Goal: Task Accomplishment & Management: Complete application form

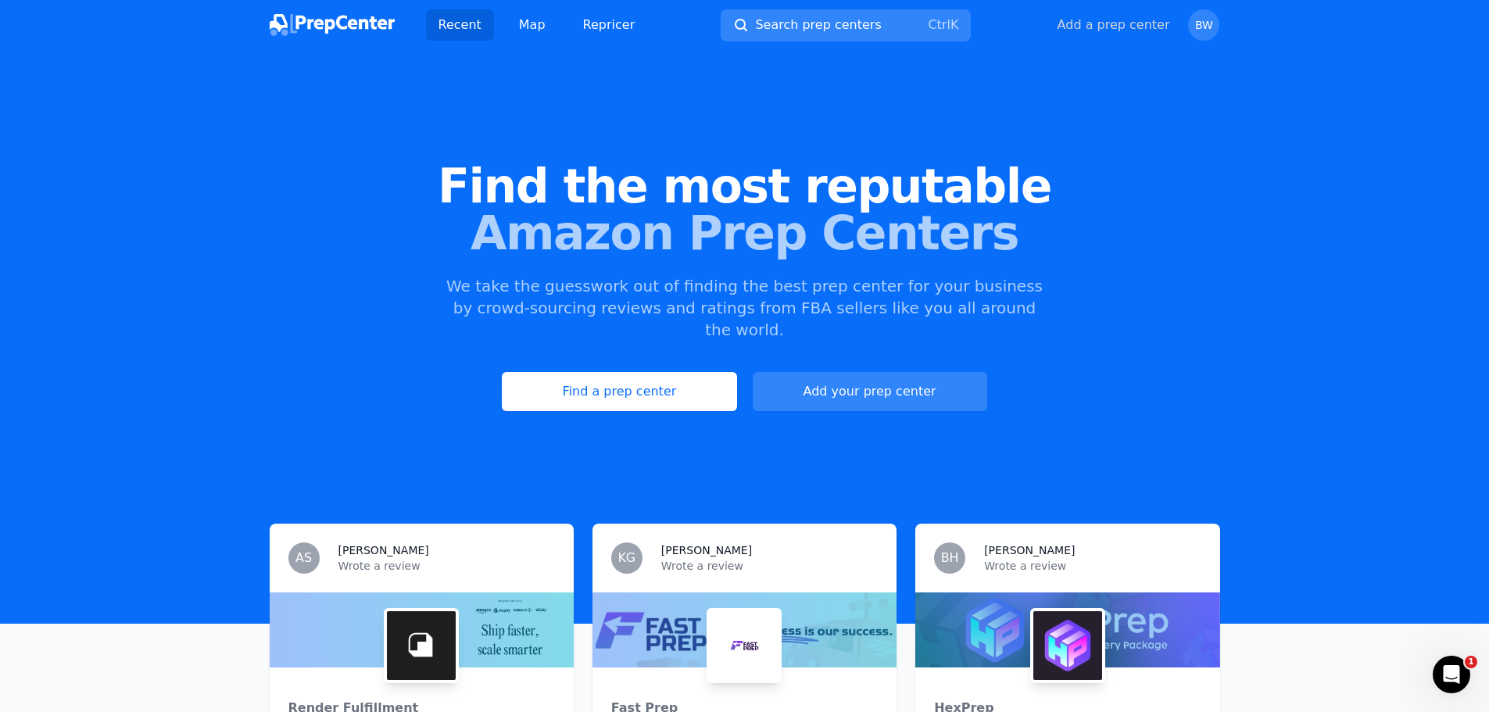
click at [1127, 26] on button "Add a prep center" at bounding box center [1113, 25] width 113 height 19
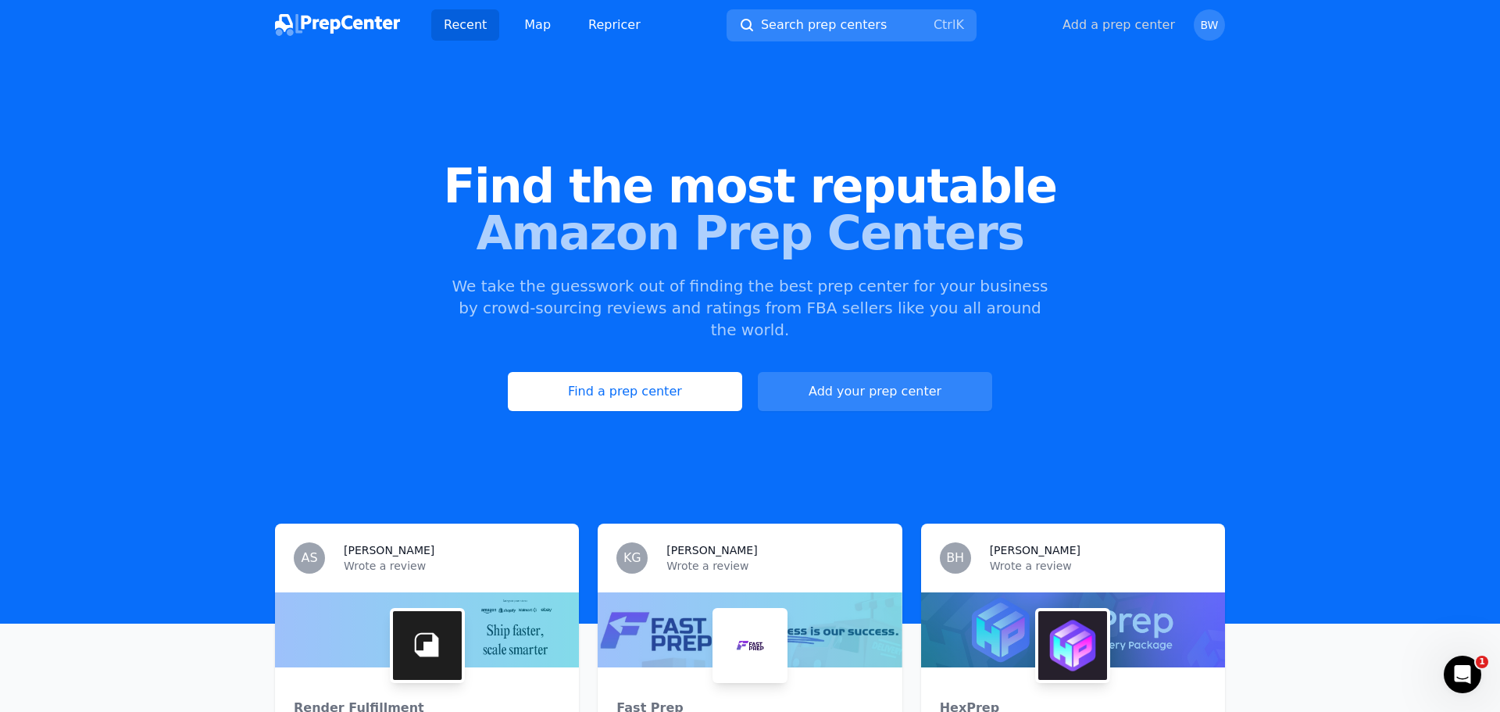
select select "US"
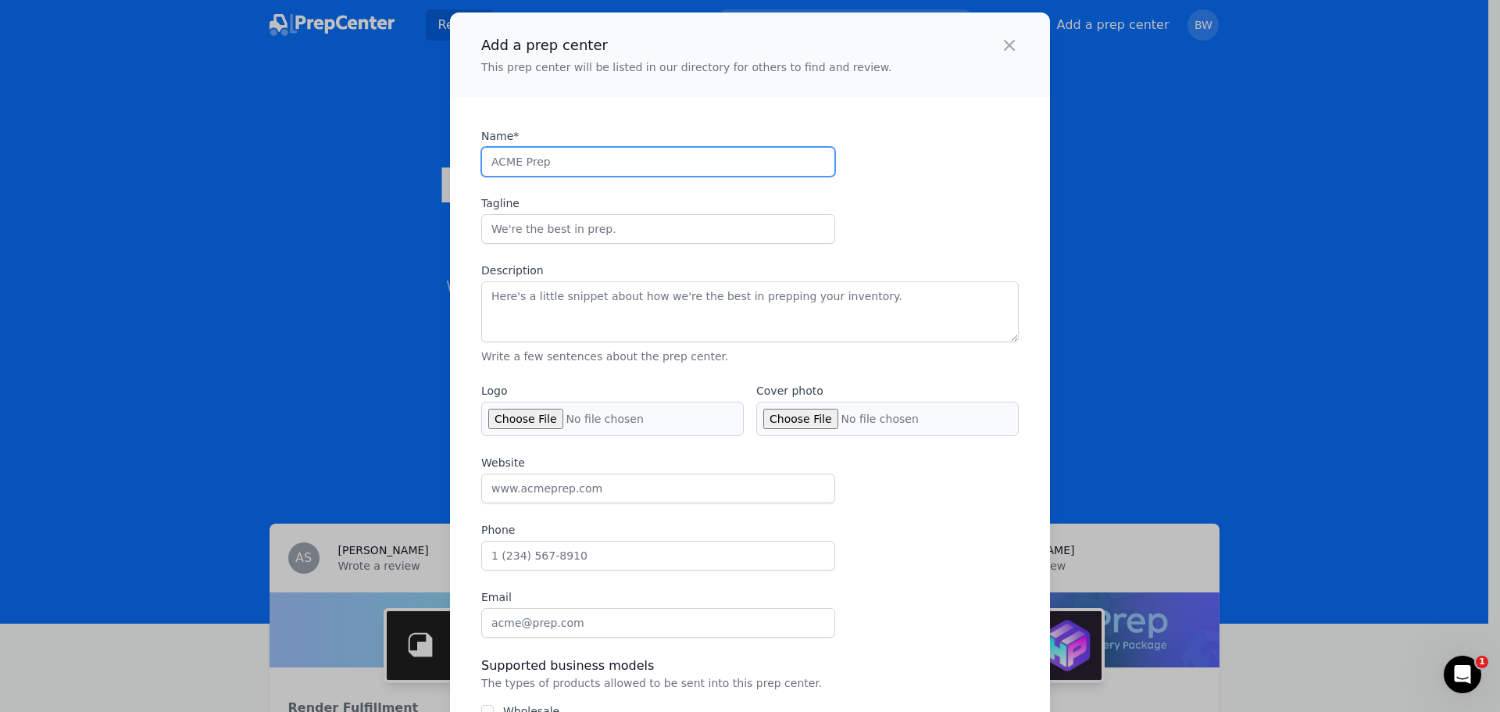
click at [585, 160] on input "Name*" at bounding box center [658, 162] width 354 height 30
type input "R"
type input "Ecommerce Solution Group Inc."
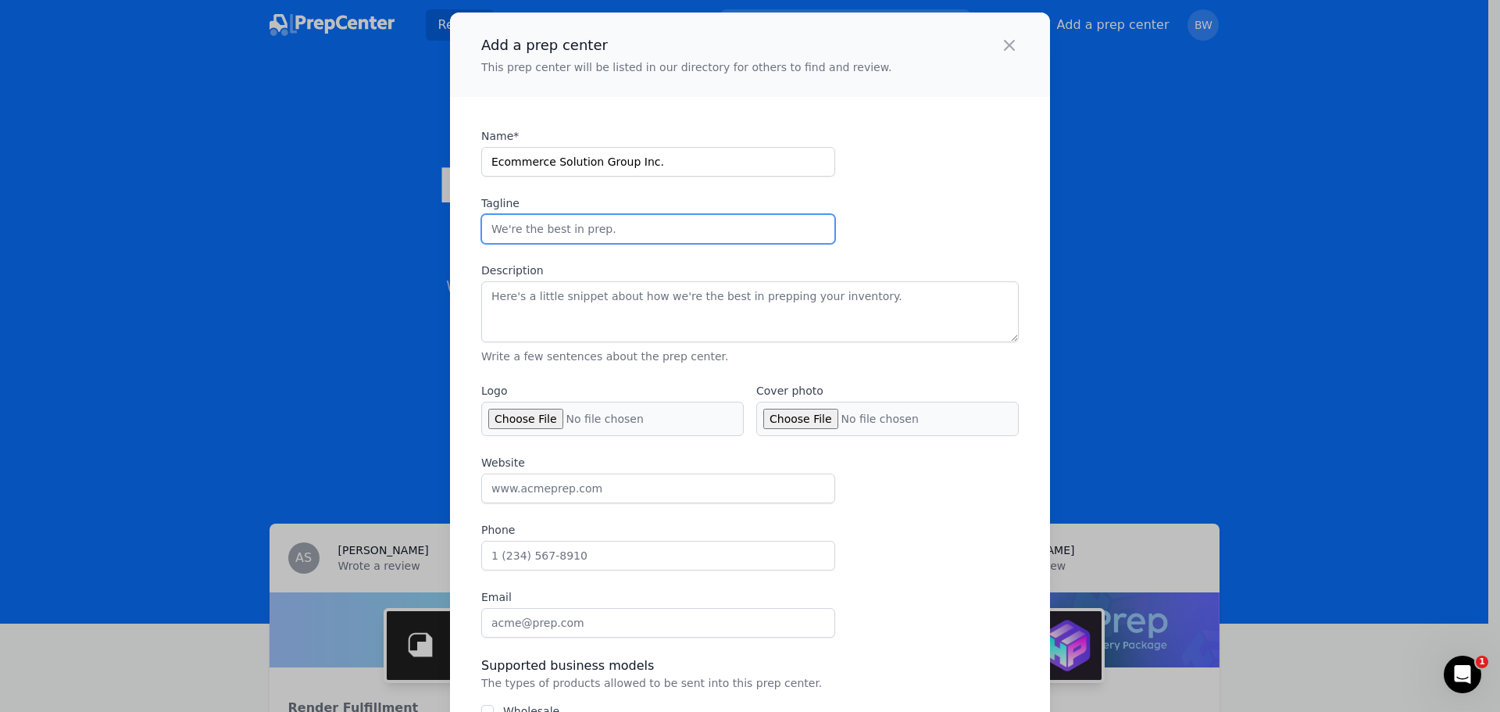
click at [660, 228] on input "Tagline" at bounding box center [658, 229] width 354 height 30
paste input "ESG: Empowering Ecommerce Success by streamlining warehousing, inventory, fulfi…"
type input "ESG: Empowering Ecommerce Success by streamlining warehousing, inventory, fulfi…"
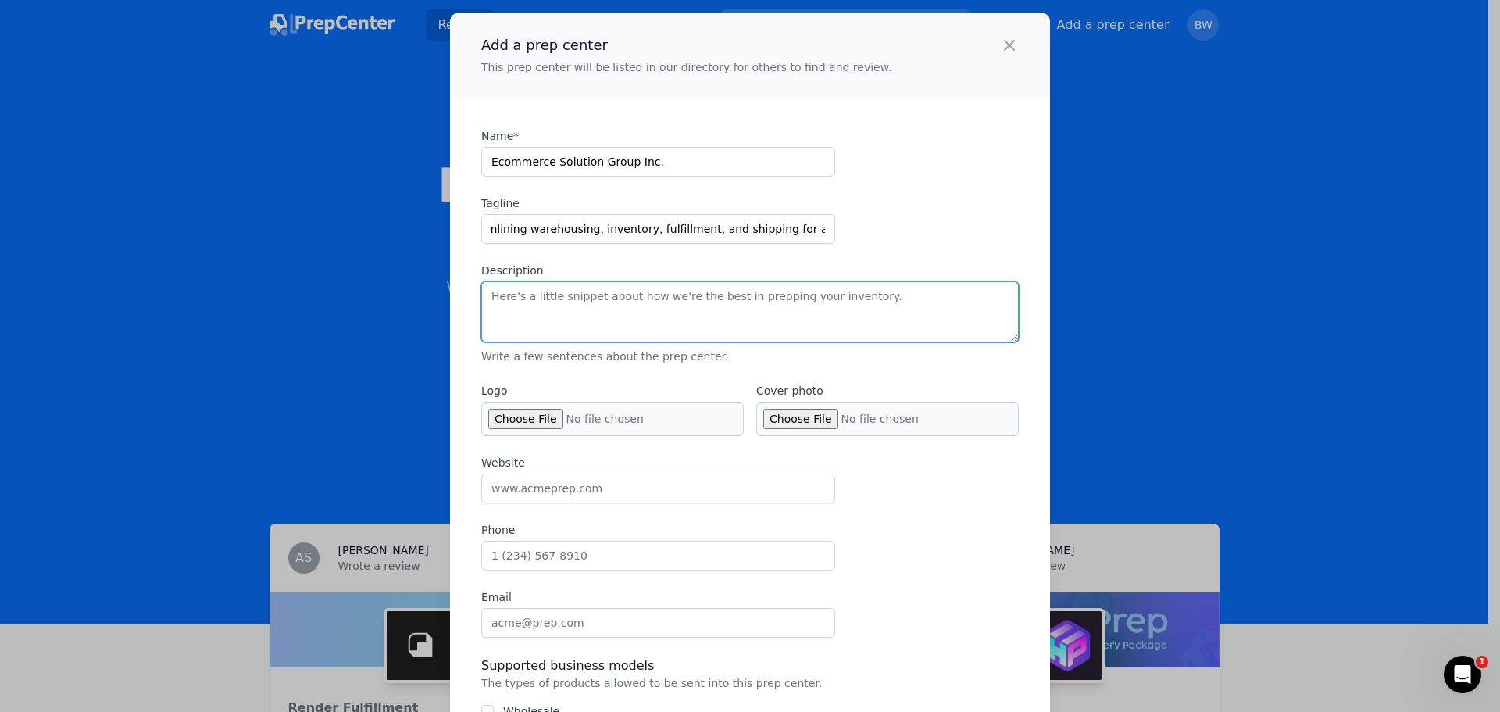
click at [641, 313] on textarea "Description" at bounding box center [750, 311] width 538 height 61
type textarea "p"
paste textarea "Our mission is to deliver a flexible, easy-to-implement logistics solution tail…"
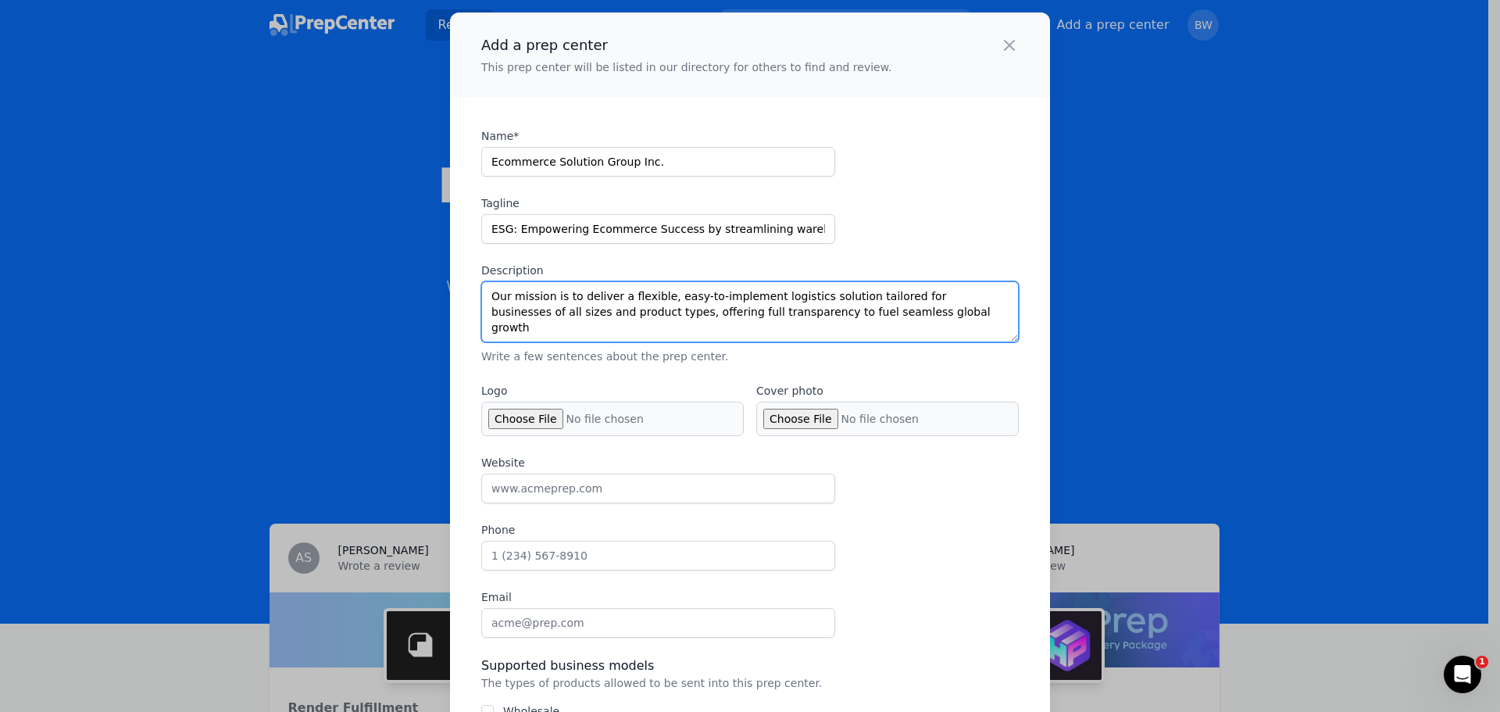
click at [892, 315] on textarea "Our mission is to deliver a flexible, easy-to-implement logistics solution tail…" at bounding box center [750, 311] width 538 height 61
type textarea "Our mission is to deliver a flexible, easy-to-implement logistics solution tail…"
click at [528, 417] on input "Logo" at bounding box center [612, 419] width 263 height 34
type input "C:\fakepath\ESG JPG-01.jpg"
click at [812, 421] on input "Cover photo" at bounding box center [887, 419] width 263 height 34
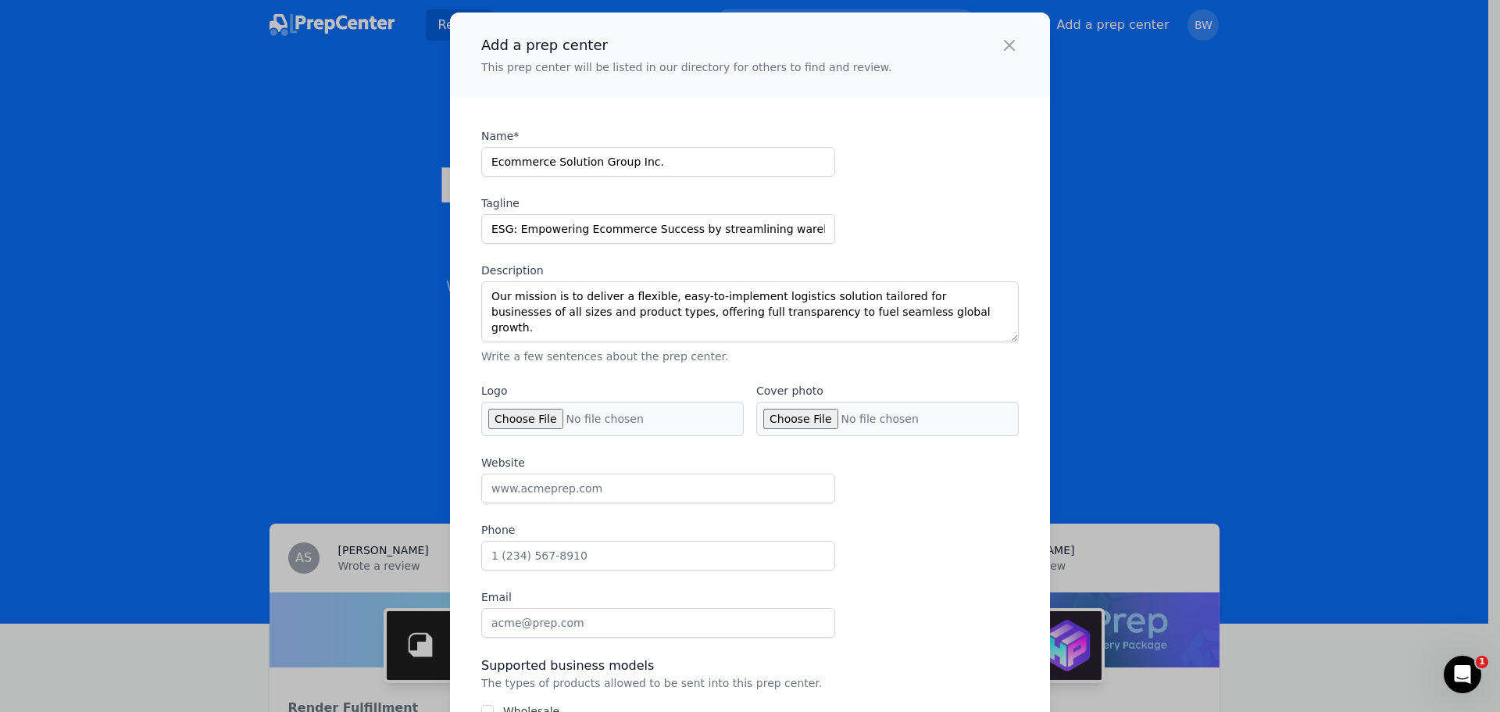
type input "C:\fakepath\ESG JPG-01.jpg"
click at [634, 490] on input "Website" at bounding box center [658, 489] width 354 height 30
type input "[DOMAIN_NAME]"
click at [556, 552] on input "Phone" at bounding box center [658, 556] width 354 height 30
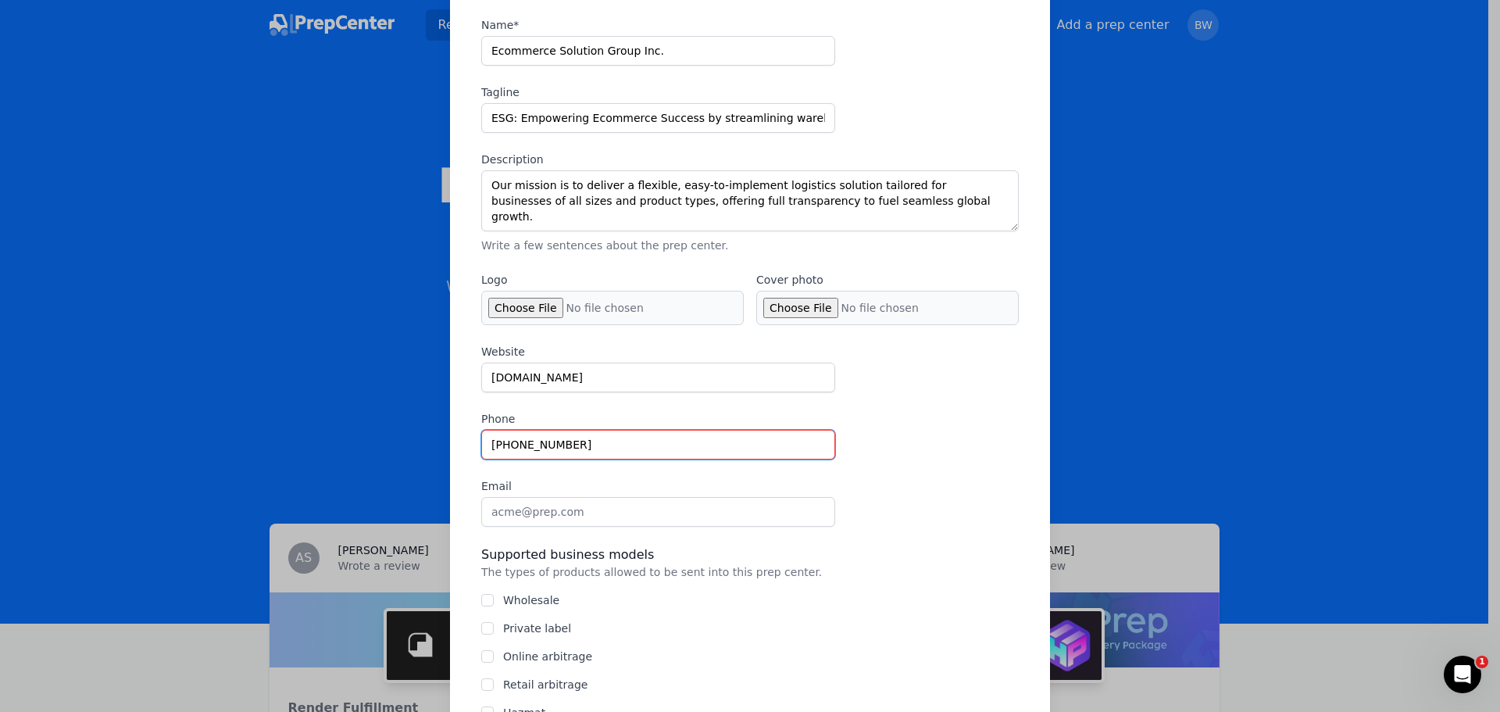
scroll to position [156, 0]
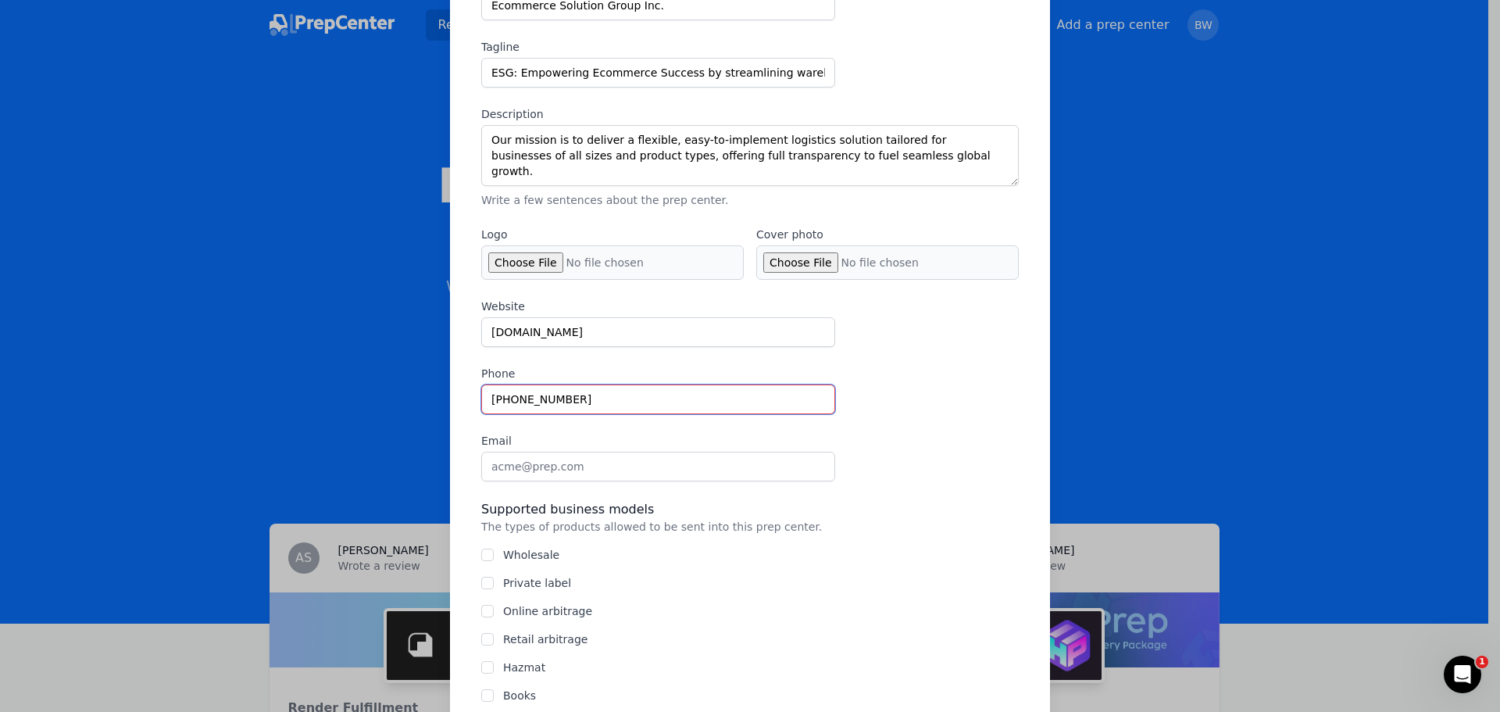
type input "[PHONE_NUMBER]"
click at [740, 469] on input "Email" at bounding box center [658, 467] width 354 height 30
type input "[EMAIL_ADDRESS][DOMAIN_NAME]"
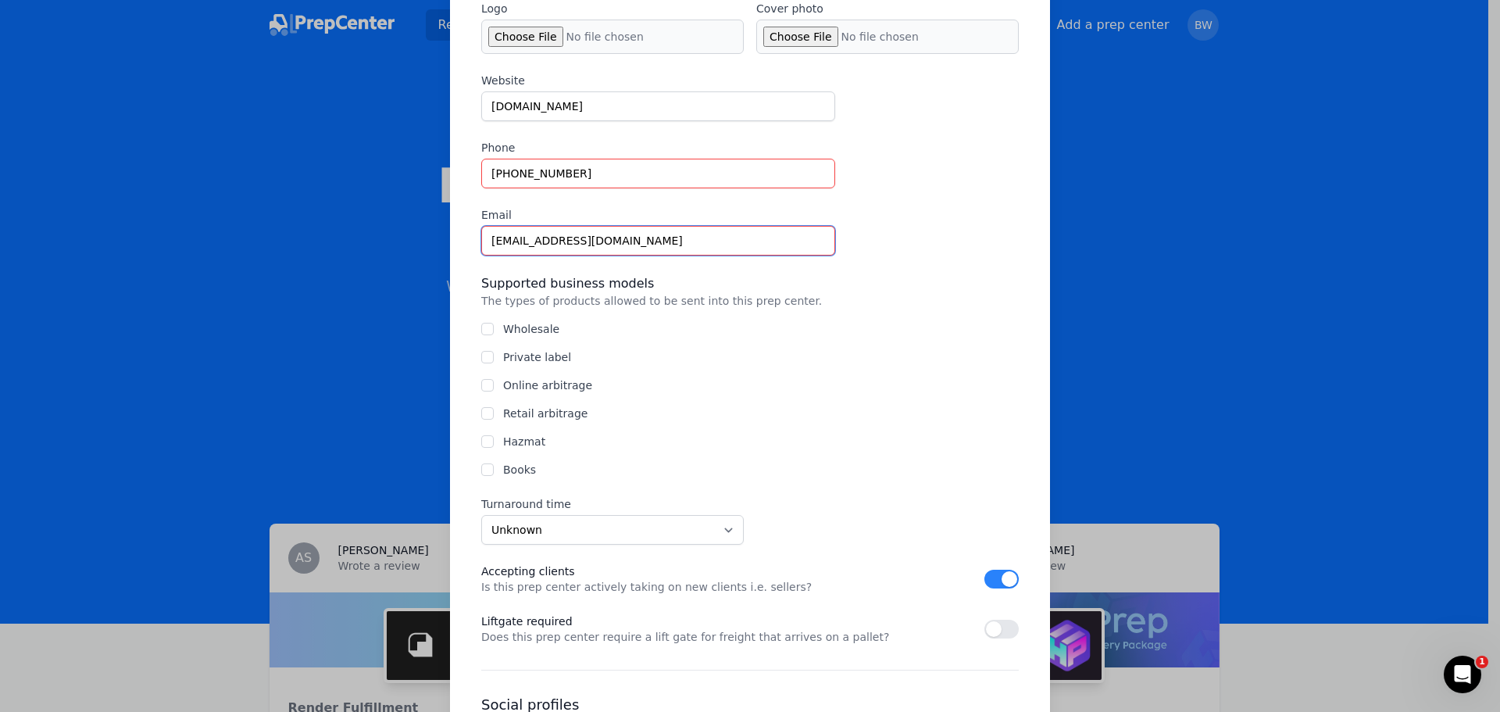
scroll to position [391, 0]
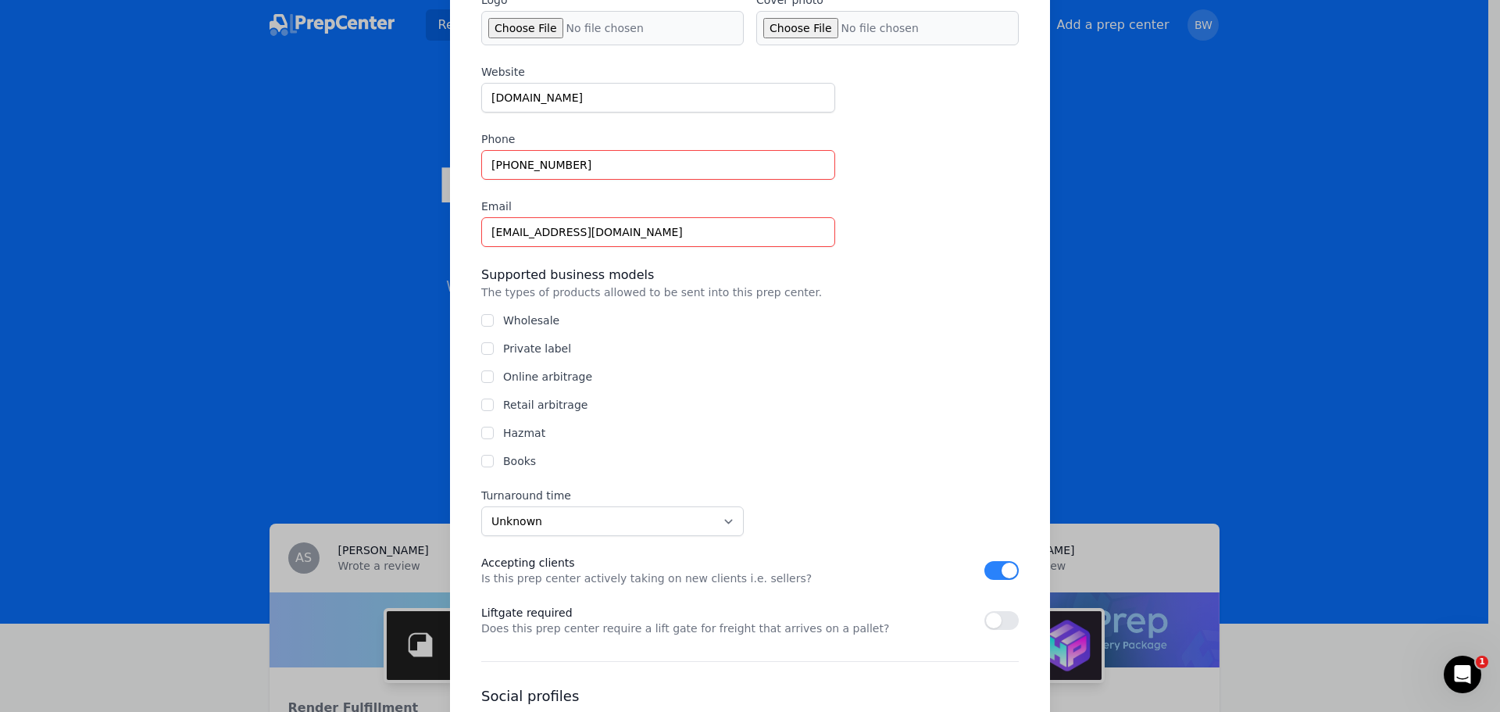
click at [538, 320] on label "Wholesale" at bounding box center [531, 320] width 56 height 13
click at [494, 320] on input "Wholesale" at bounding box center [487, 320] width 13 height 13
checkbox input "true"
click at [539, 347] on label "Private label" at bounding box center [537, 348] width 68 height 13
click at [494, 347] on input "Private label" at bounding box center [487, 348] width 13 height 13
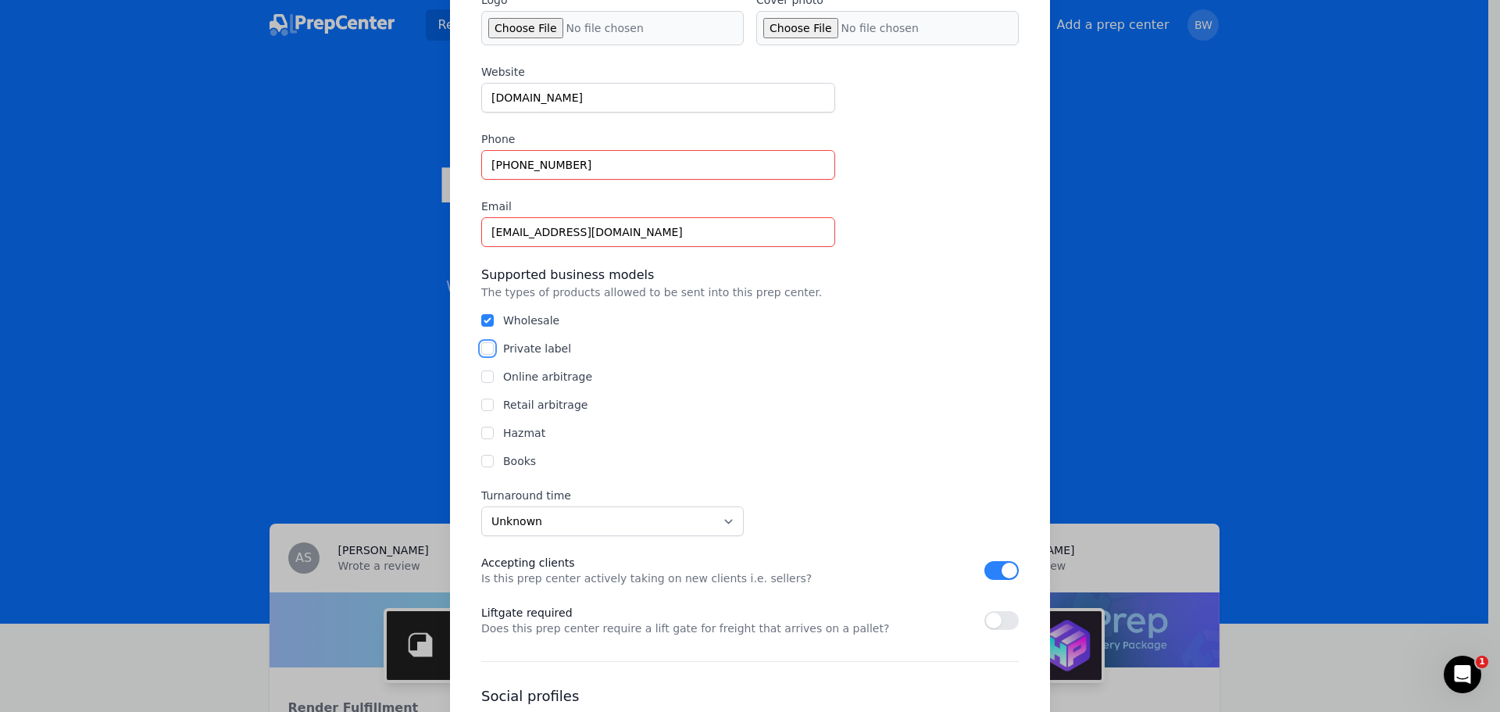
checkbox input "true"
click at [542, 375] on label "Online arbitrage" at bounding box center [547, 376] width 89 height 13
click at [494, 375] on input "Online arbitrage" at bounding box center [487, 376] width 13 height 13
checkbox input "true"
click at [549, 409] on label "Retail arbitrage" at bounding box center [545, 405] width 84 height 13
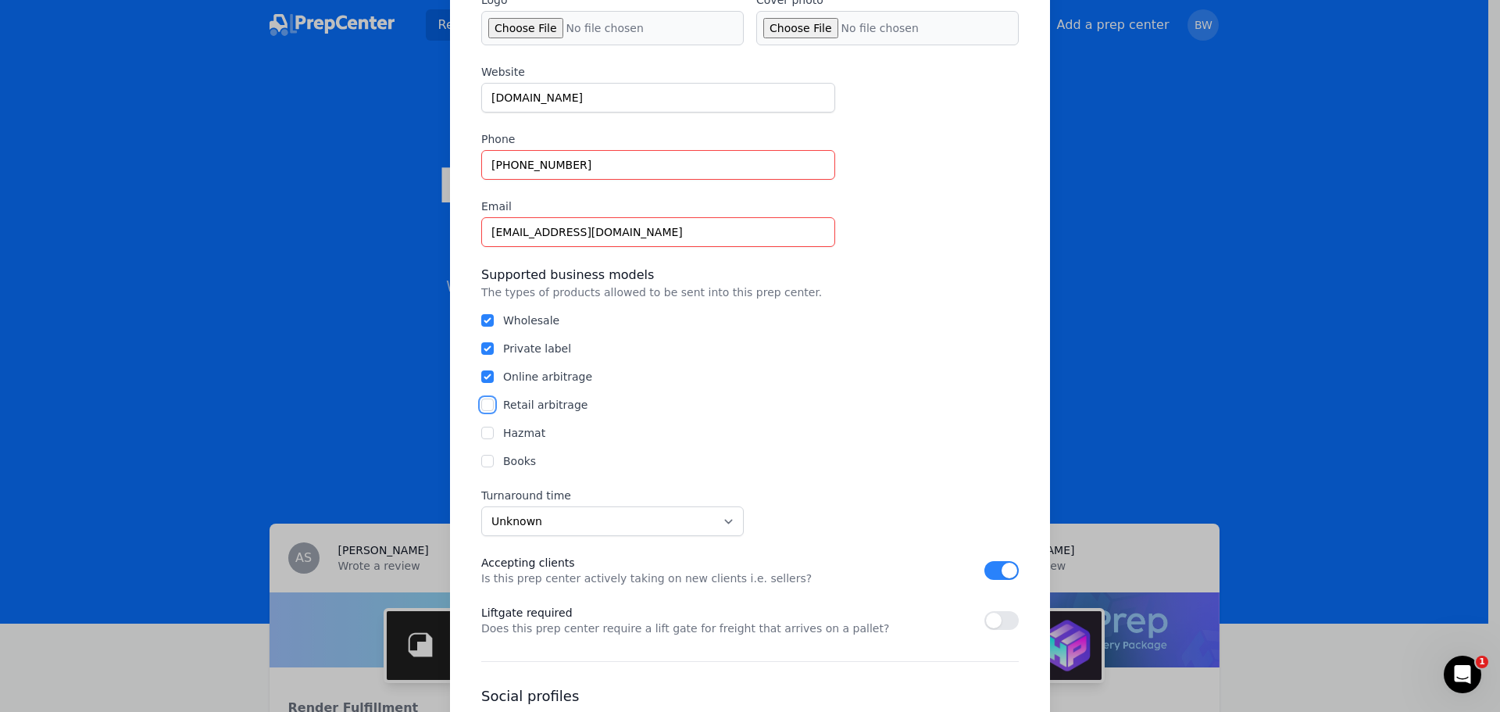
click at [494, 409] on input "Retail arbitrage" at bounding box center [487, 405] width 13 height 13
checkbox input "true"
click at [522, 463] on label "Books" at bounding box center [519, 461] width 33 height 13
click at [494, 463] on input "Books" at bounding box center [487, 461] width 13 height 13
checkbox input "true"
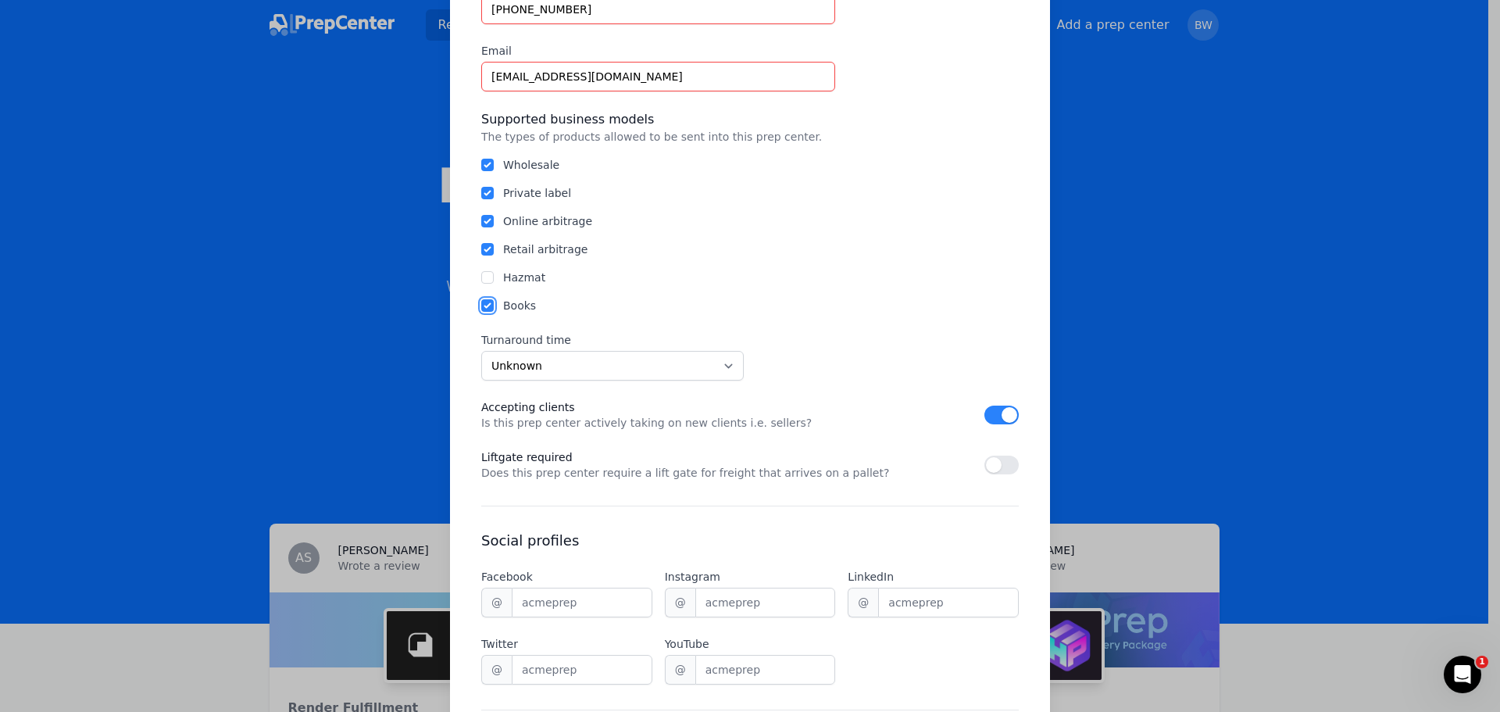
scroll to position [625, 0]
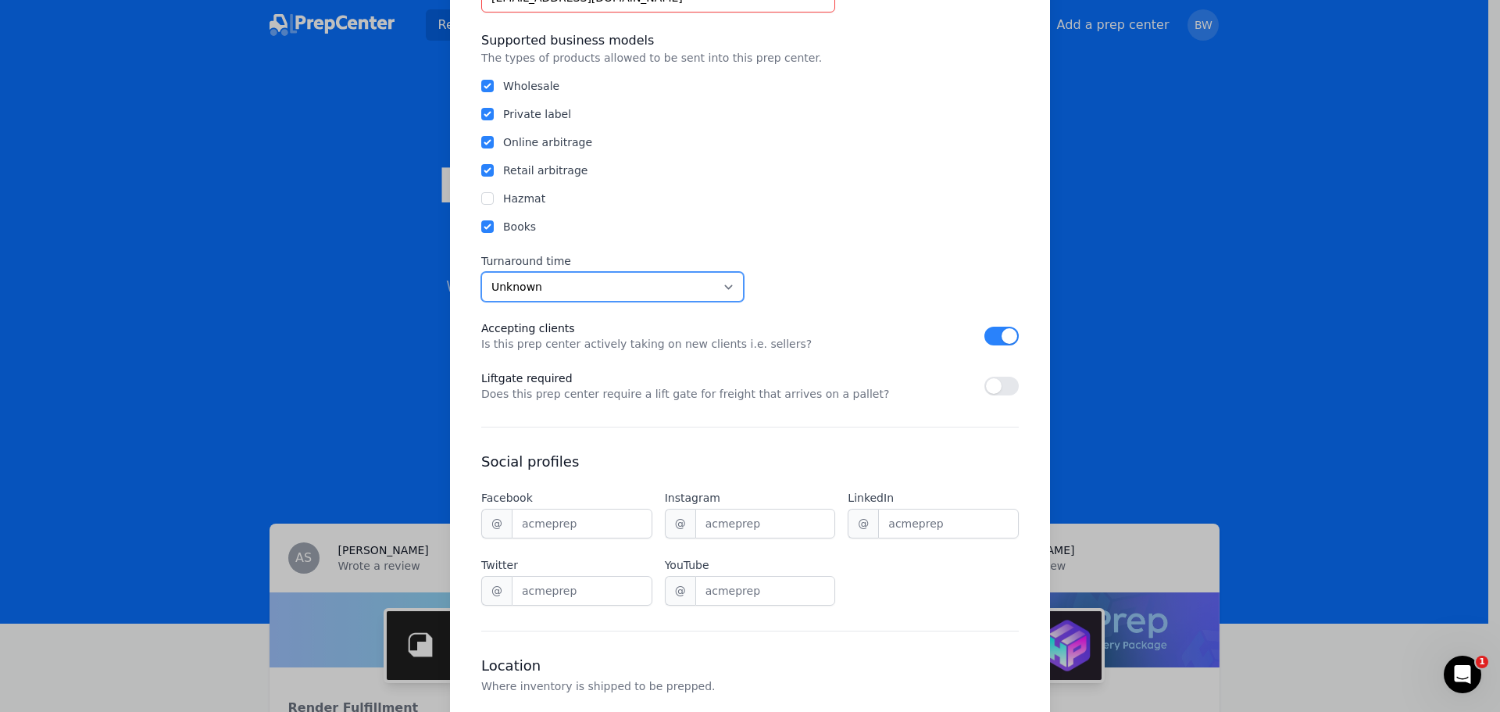
click at [590, 288] on select "Unknown Within 24 hours 24 to 48 hours 48 to 72 hours Over 72 hours" at bounding box center [612, 287] width 263 height 30
select select "24to48"
click at [481, 272] on select "Unknown Within 24 hours 24 to 48 hours 48 to 72 hours Over 72 hours" at bounding box center [612, 287] width 263 height 30
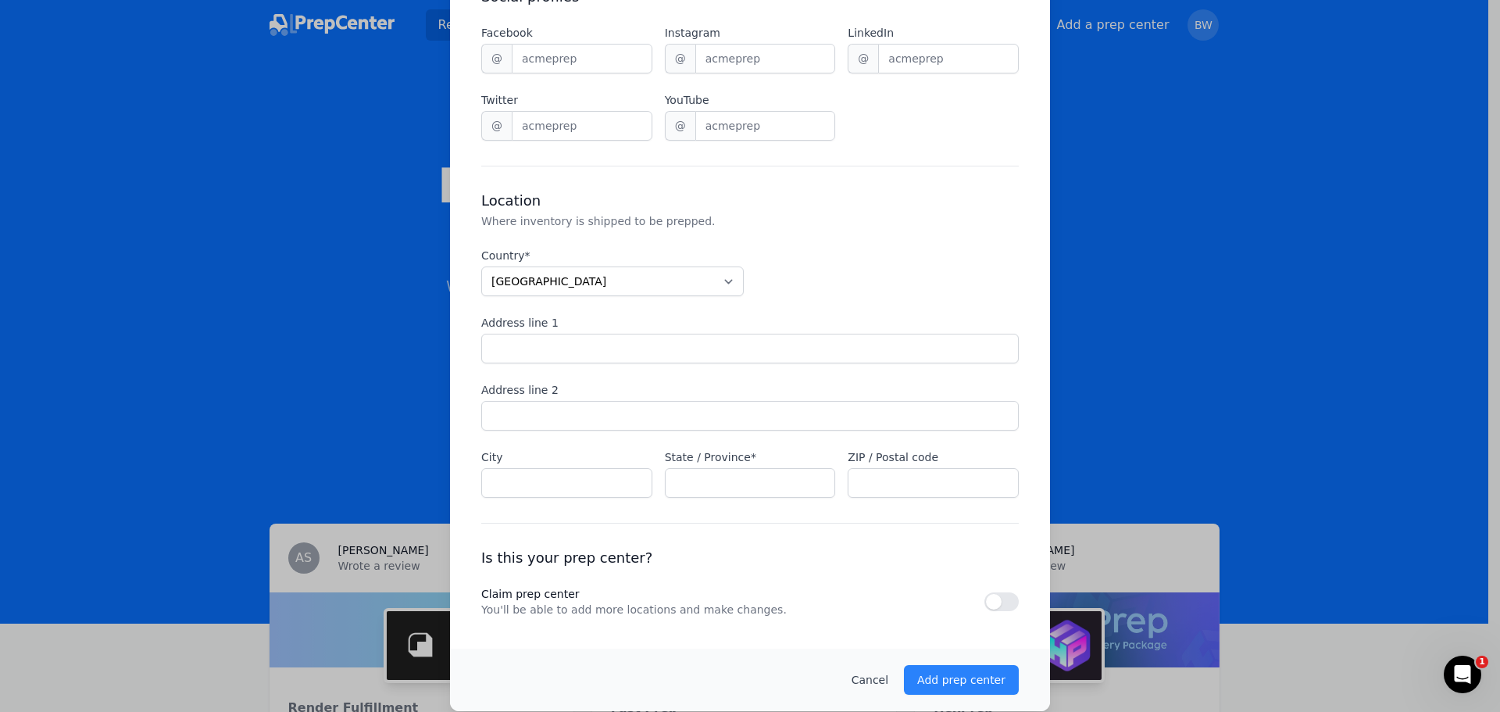
scroll to position [1094, 0]
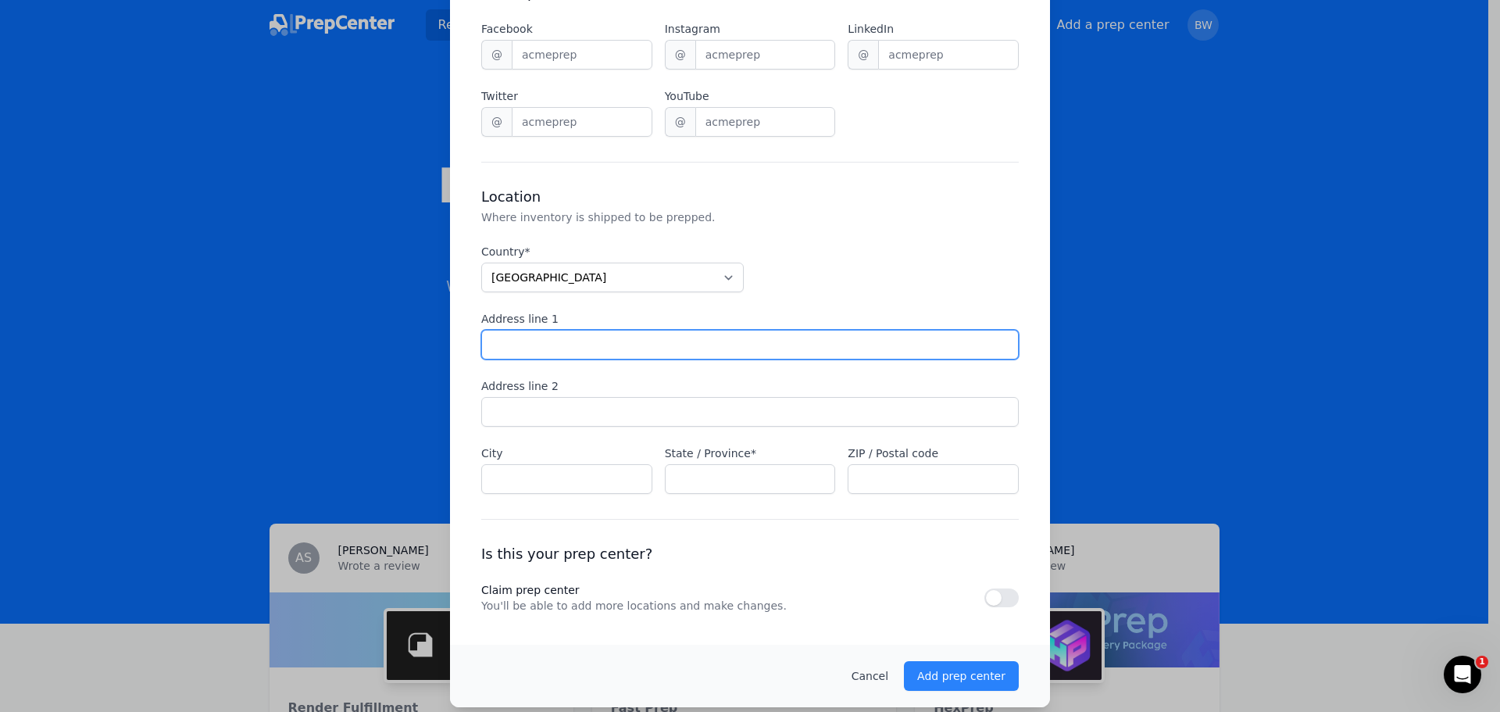
click at [552, 345] on input "Address line 1" at bounding box center [750, 345] width 538 height 30
type input "[STREET_ADDRESS]"
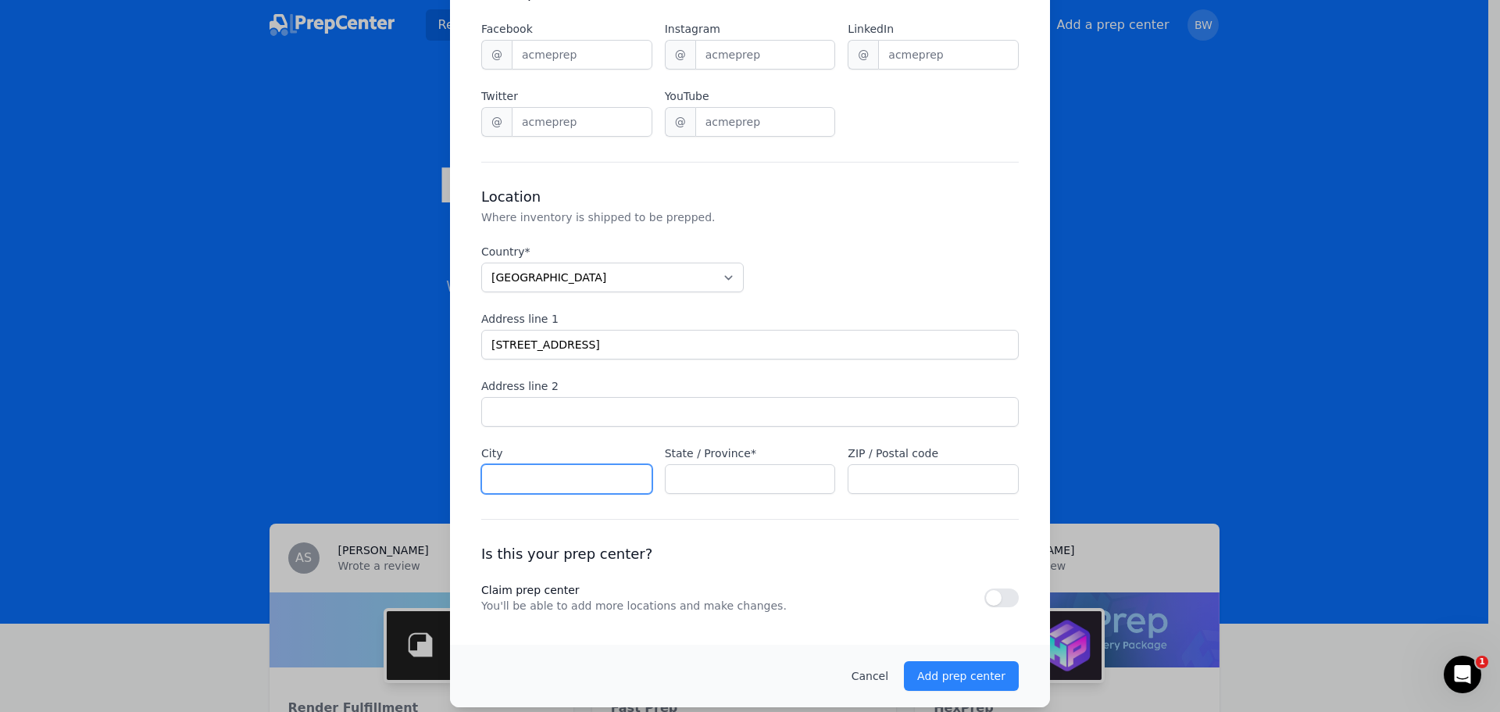
type input "Kenner"
type input "[US_STATE]"
type input "70062"
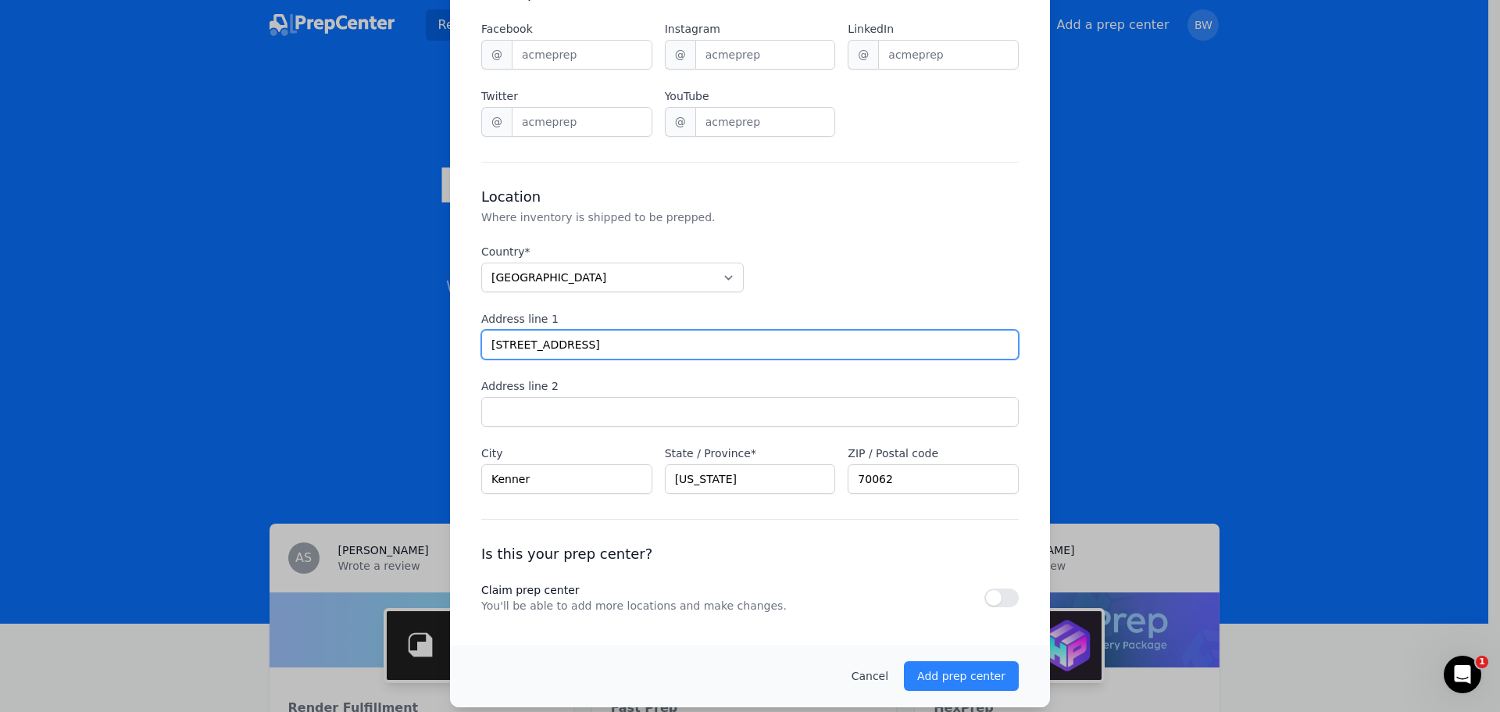
scroll to position [1102, 0]
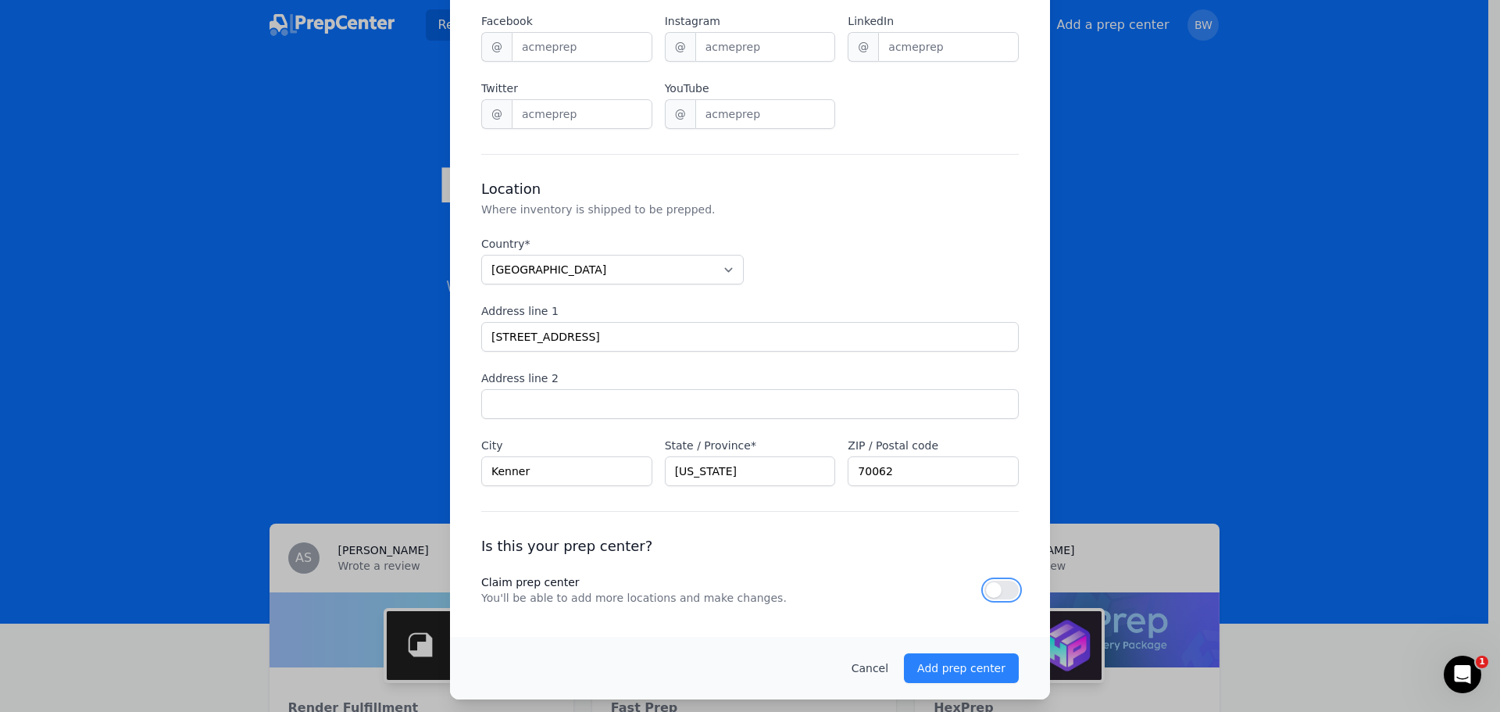
click at [998, 582] on button "button" at bounding box center [1002, 590] width 34 height 19
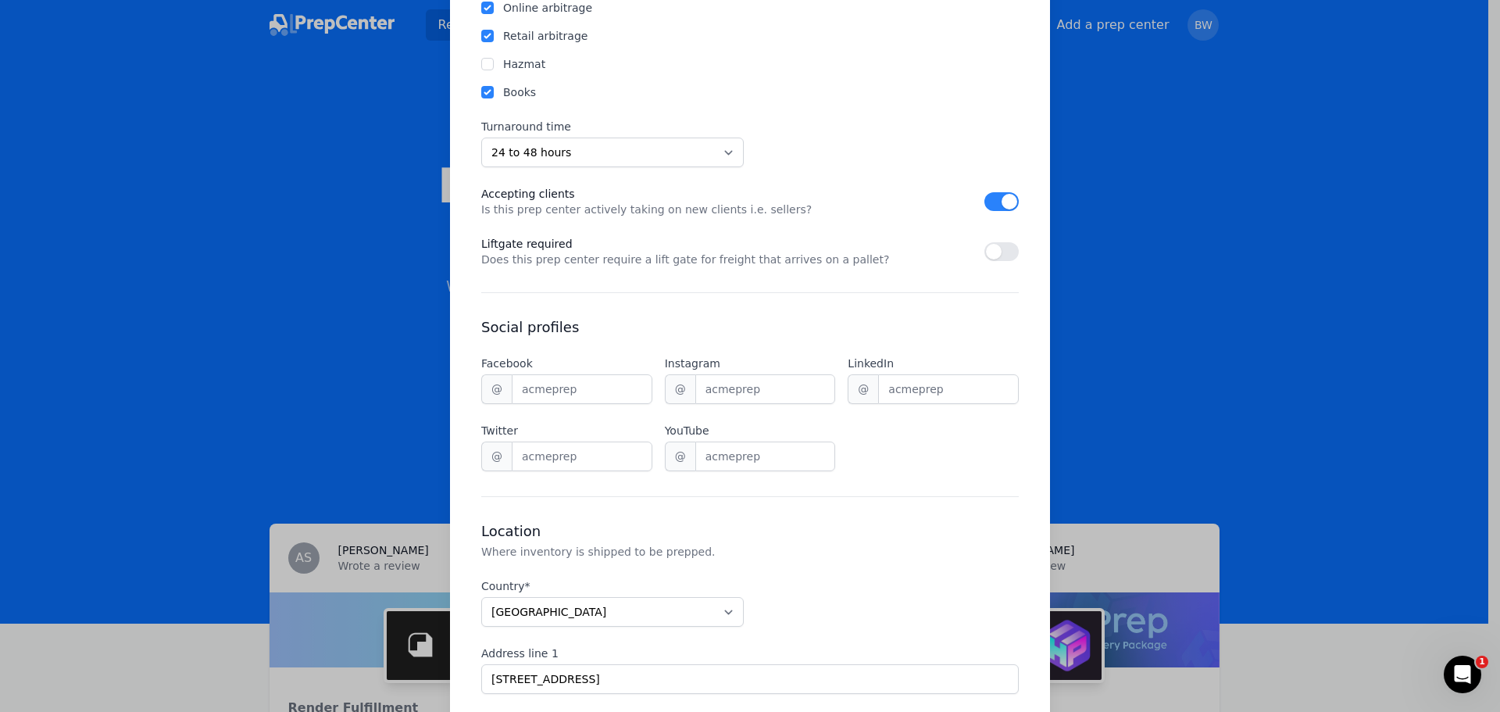
scroll to position [711, 0]
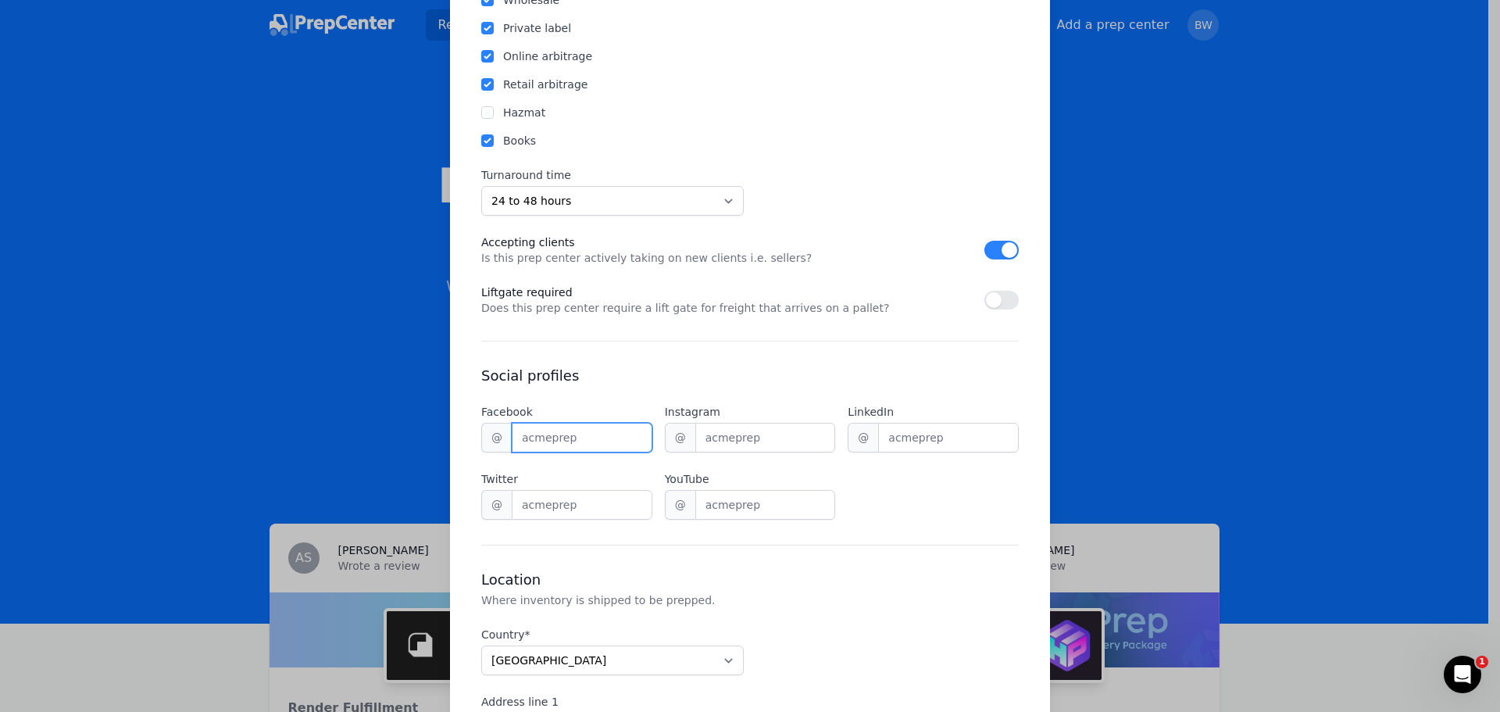
click at [610, 434] on input "Facebook" at bounding box center [582, 438] width 141 height 30
paste input "Ecommsolutiongroup"
type input "Ecommsolutiongroup"
click at [569, 502] on input "Twitter" at bounding box center [582, 505] width 141 height 30
type input "ESGInc"
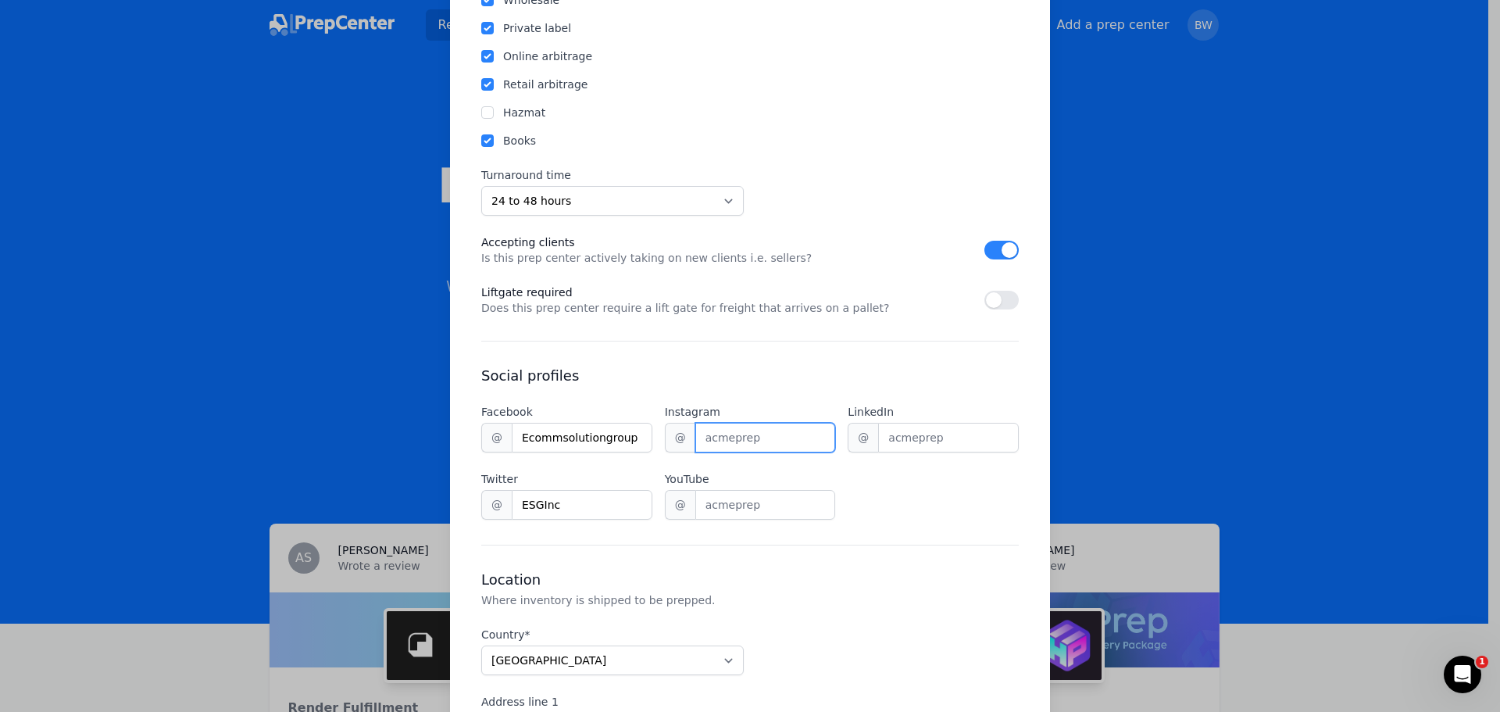
click at [763, 442] on input "Instagram" at bounding box center [765, 438] width 141 height 30
type input "esg_inc"
click at [928, 434] on input "LinkedIn" at bounding box center [948, 438] width 141 height 30
paste input "ecommerce-solution-group-inc"
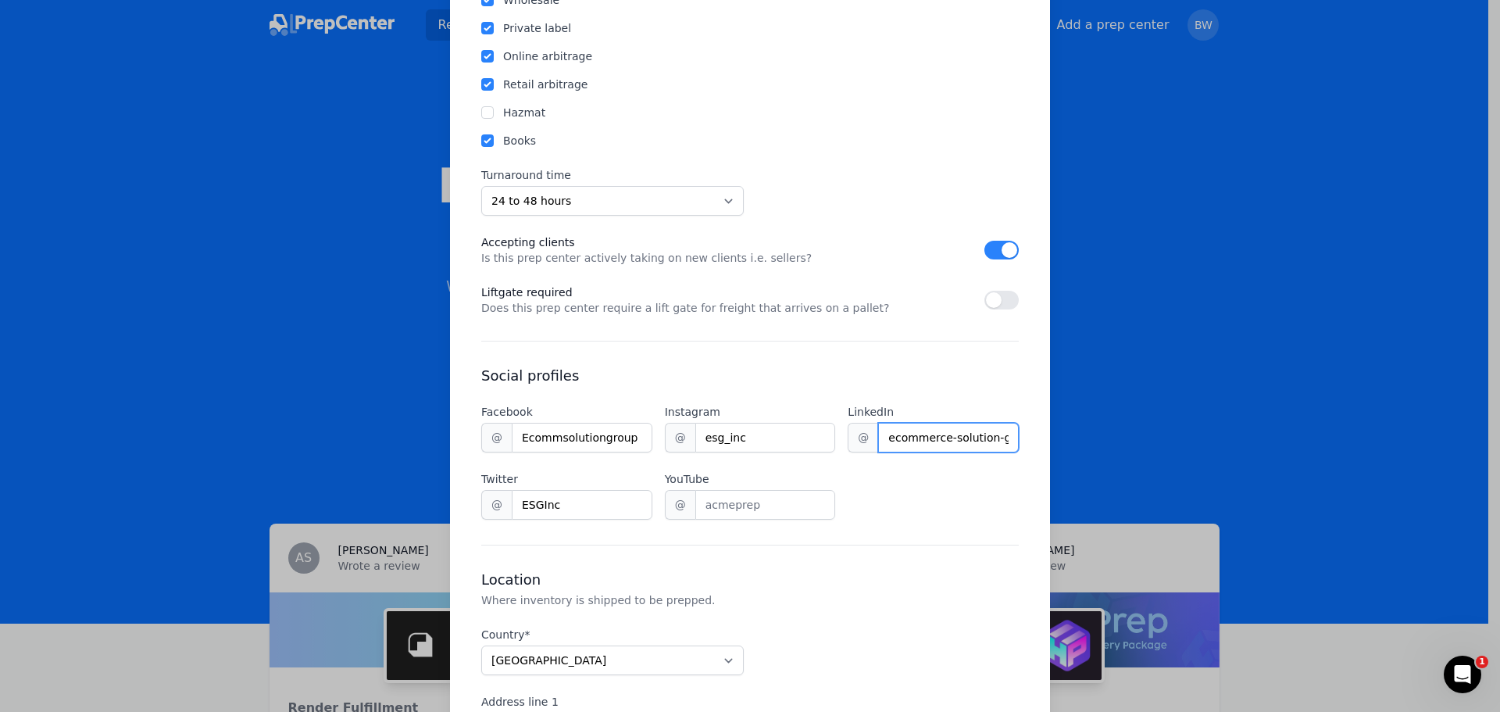
type input "ecommerce-solution-group-inc"
click at [742, 516] on input "YouTube" at bounding box center [765, 505] width 141 height 30
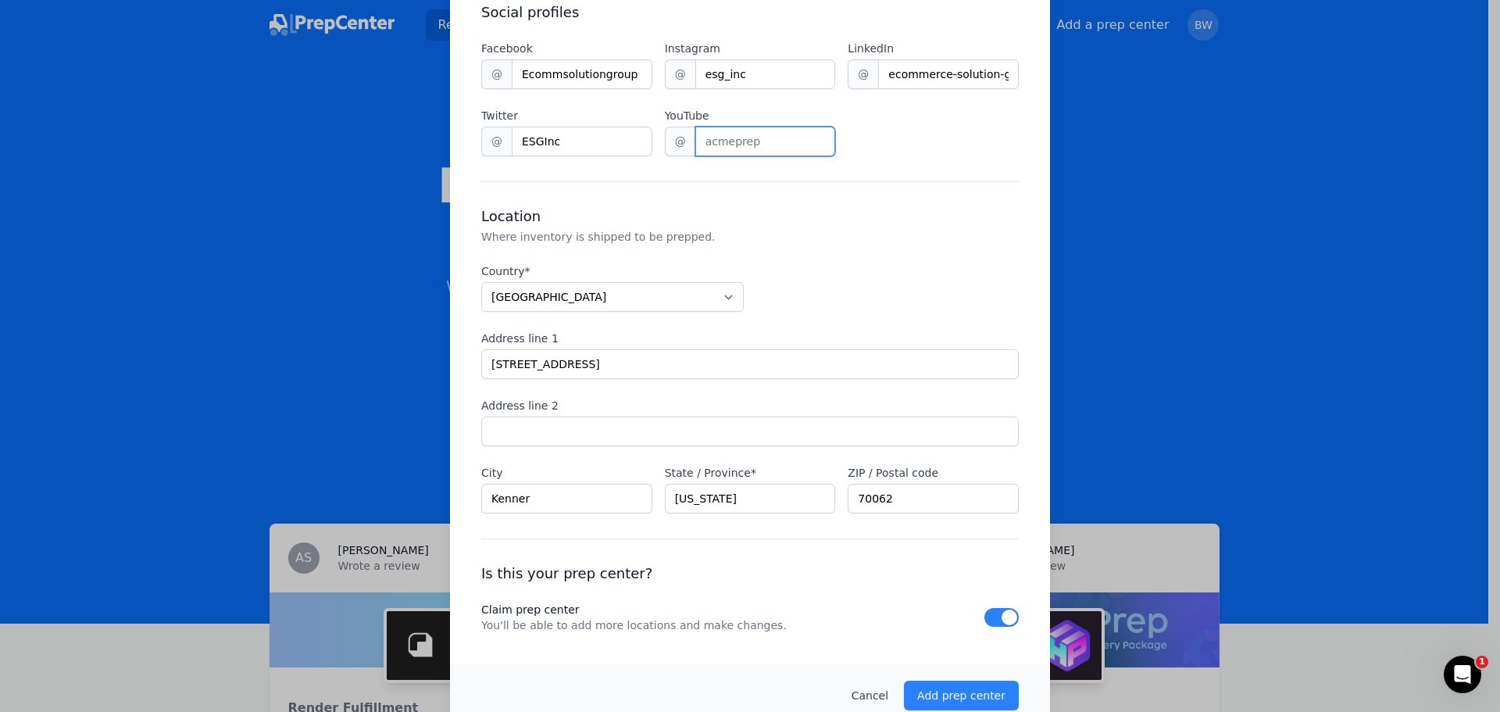
scroll to position [1102, 0]
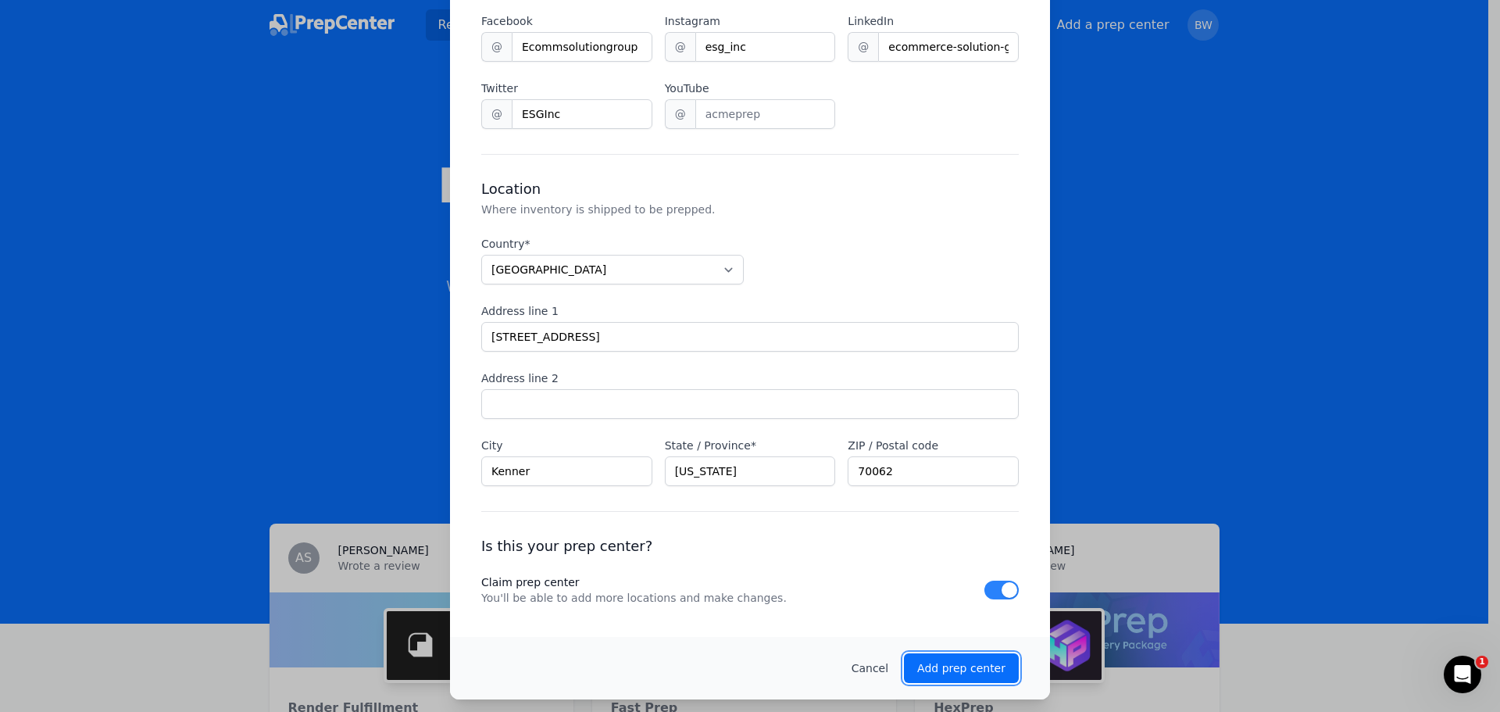
click at [965, 670] on p "Add prep center" at bounding box center [961, 668] width 88 height 16
checkbox input "false"
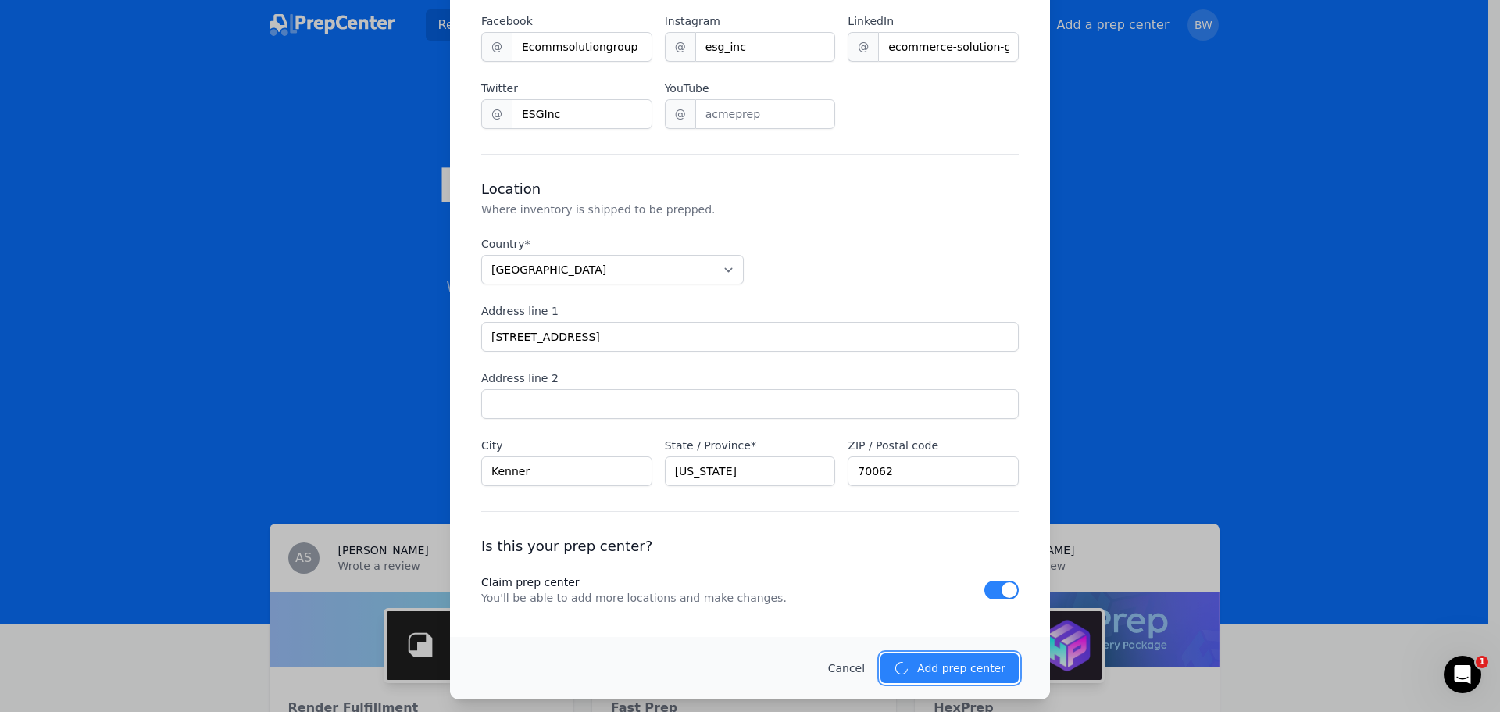
checkbox input "false"
select select "unknown"
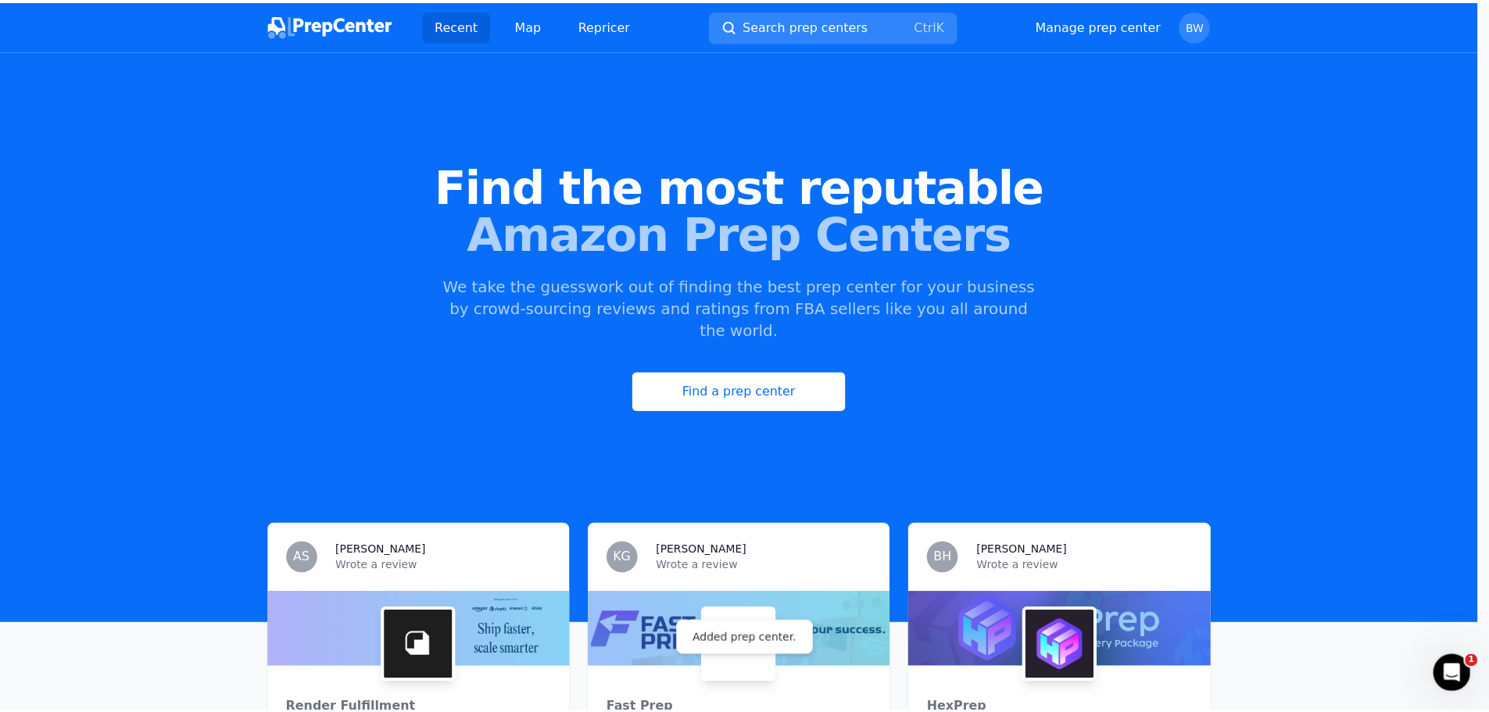
scroll to position [0, 0]
